Goal: Communication & Community: Share content

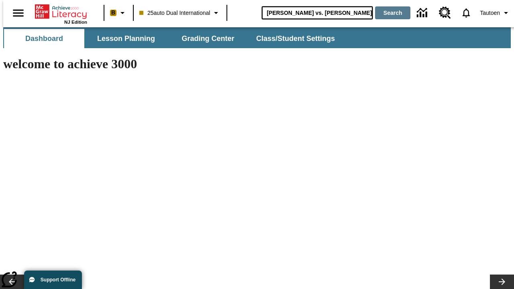
type input "[PERSON_NAME] vs. [PERSON_NAME]"
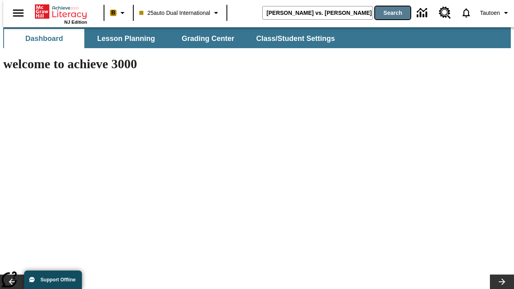
click at [387, 13] on button "Search" at bounding box center [392, 12] width 35 height 13
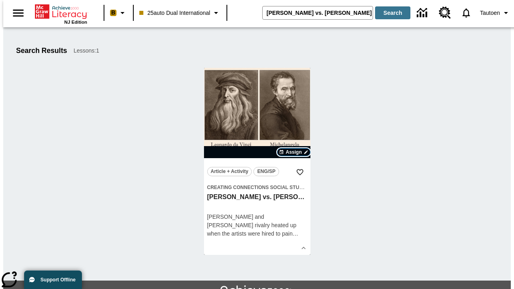
click at [294, 152] on span "Assign" at bounding box center [293, 152] width 16 height 7
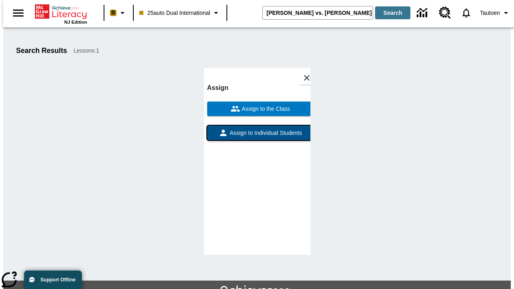
click at [257, 131] on span "Assign to Individual Students" at bounding box center [265, 133] width 74 height 8
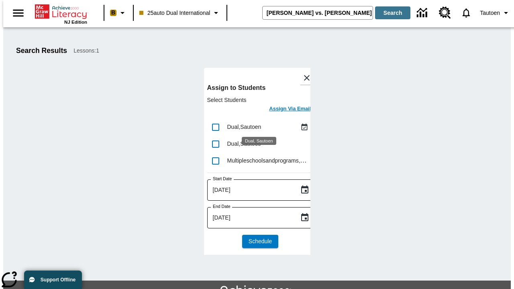
click at [284, 110] on h6 "Assign Via Email" at bounding box center [290, 108] width 42 height 9
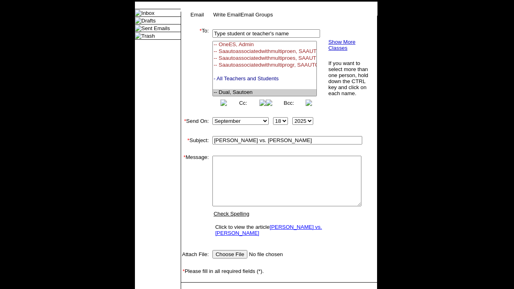
select select "U,21476361,1"
type textarea "email body message"
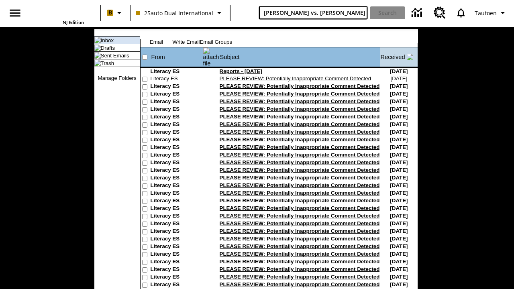
type input "Michelangelo vs. Leonardo"
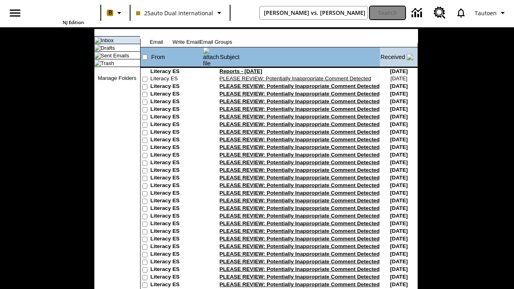
click at [387, 13] on button "Search" at bounding box center [387, 12] width 35 height 13
